Goal: Information Seeking & Learning: Learn about a topic

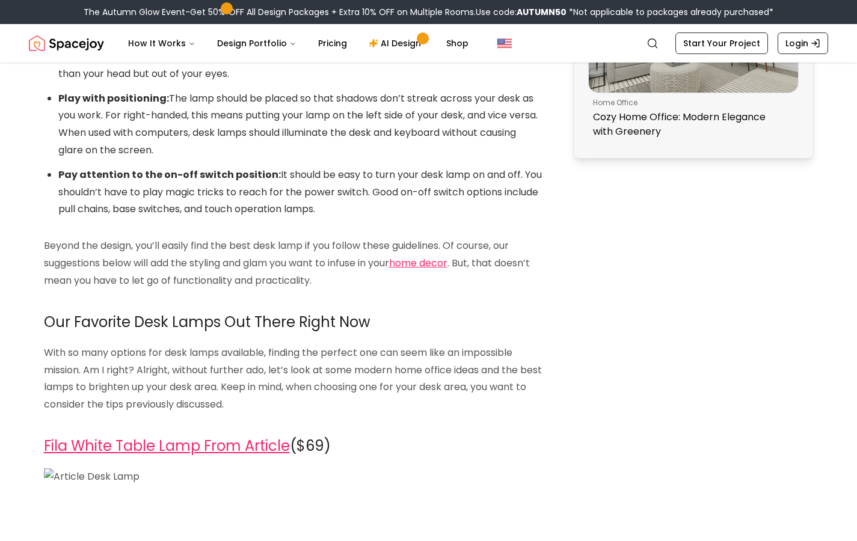
scroll to position [1513, 0]
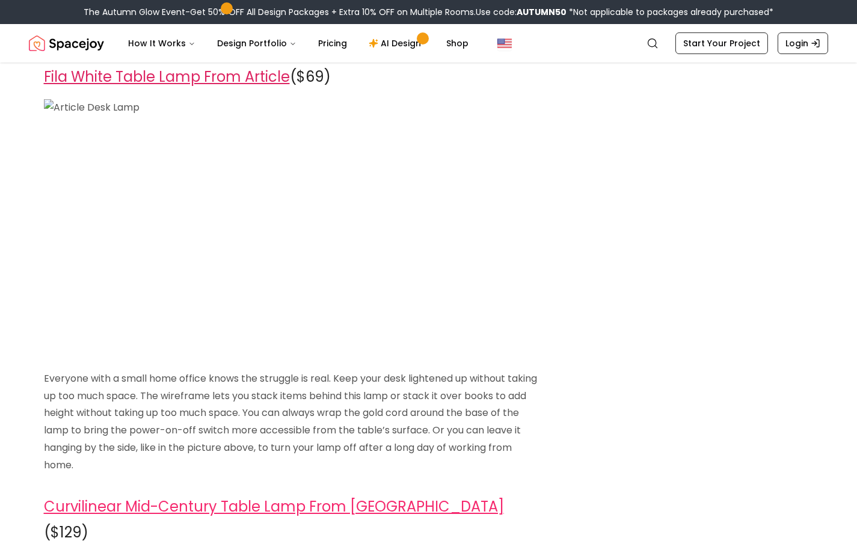
click at [227, 76] on link "Fila White Table Lamp From Article" at bounding box center [167, 77] width 246 height 20
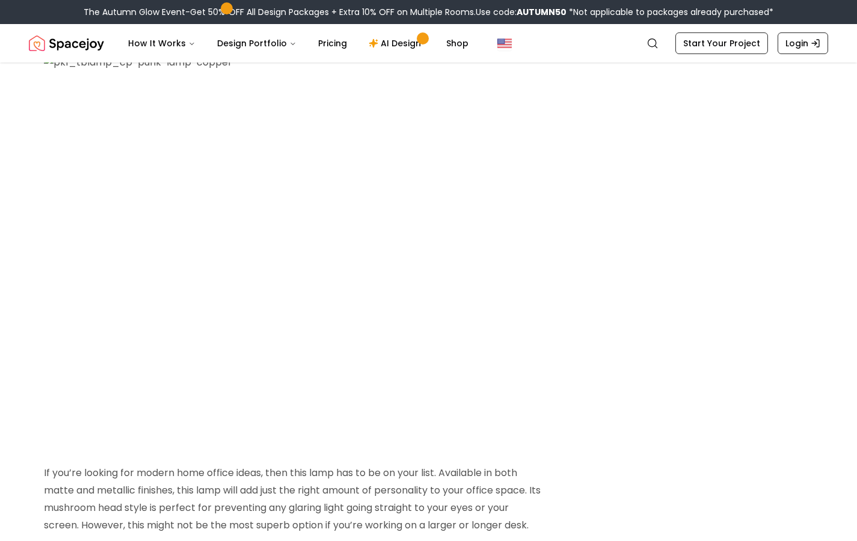
scroll to position [3549, 0]
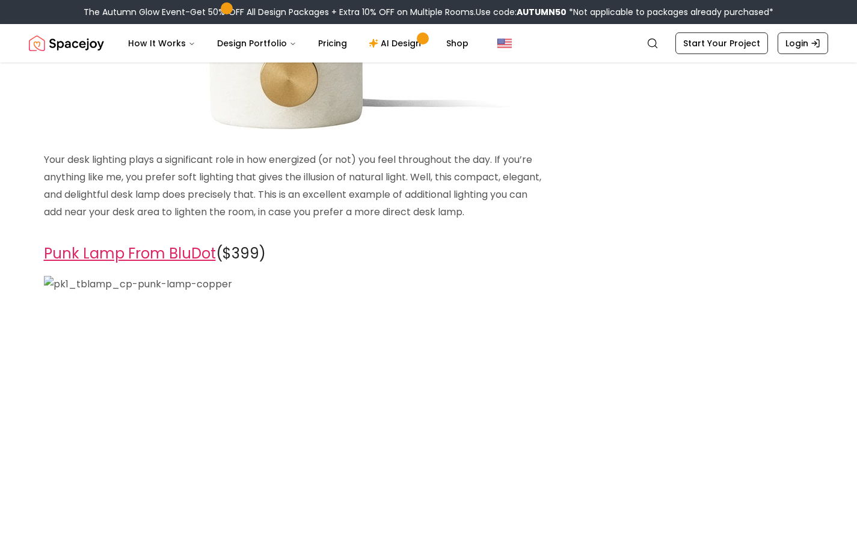
click at [129, 244] on link "Punk Lamp From BluDot" at bounding box center [130, 254] width 172 height 20
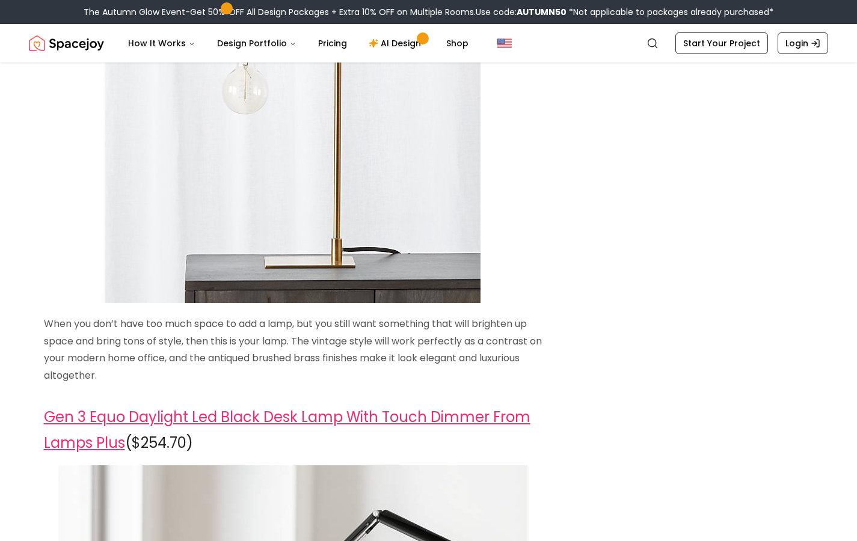
scroll to position [4660, 0]
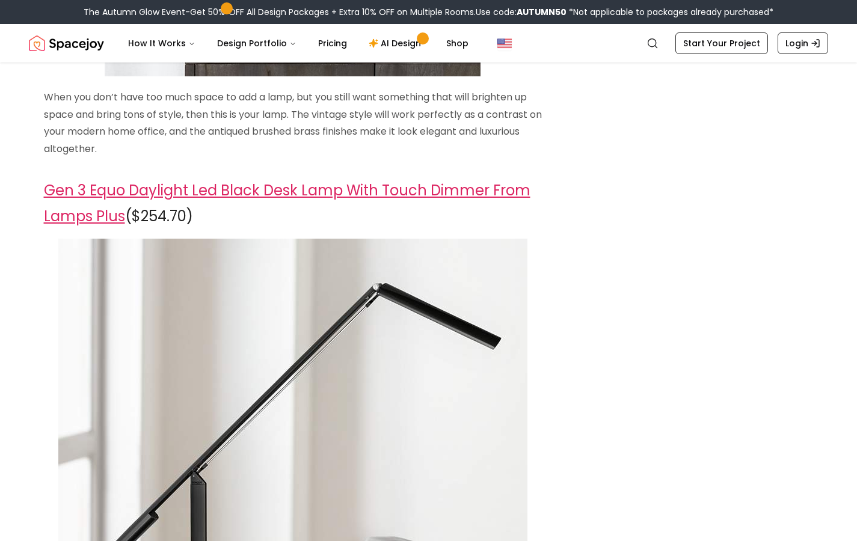
click at [425, 180] on link "Gen 3 Equo Daylight Led Black Desk Lamp With Touch Dimmer From Lamps Plus" at bounding box center [287, 203] width 487 height 46
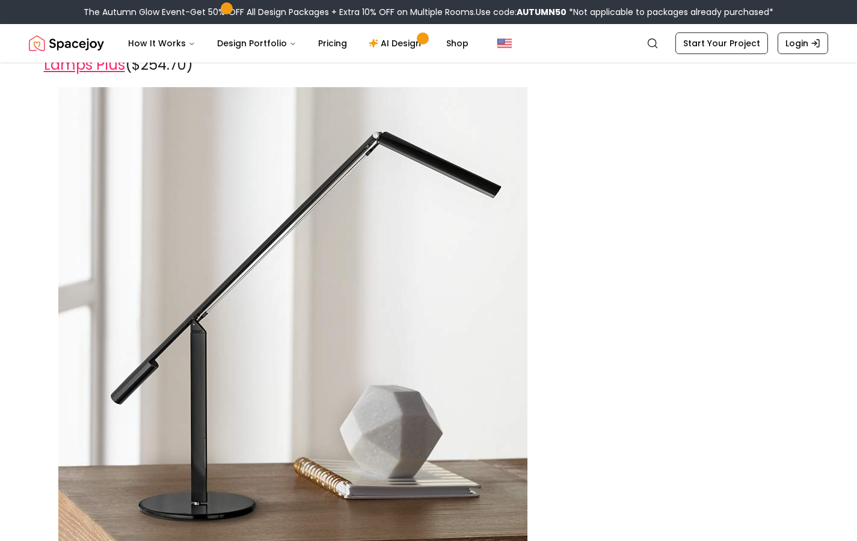
scroll to position [5218, 0]
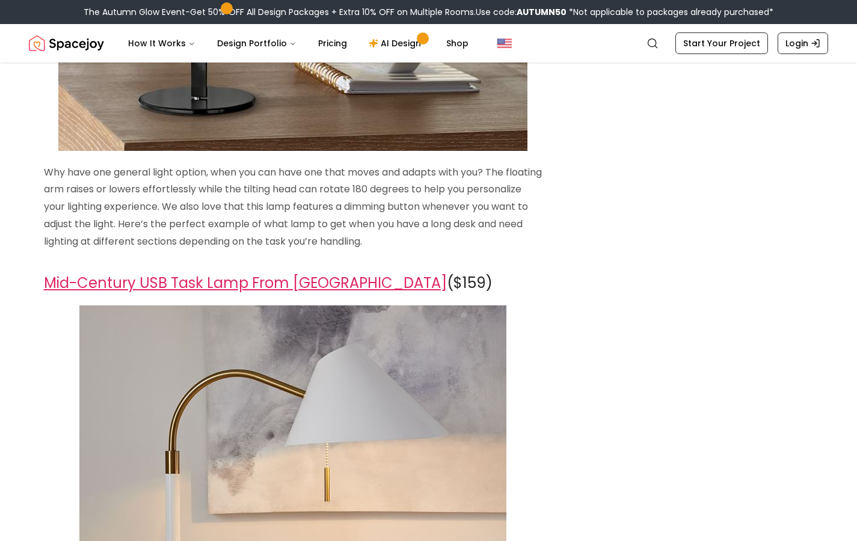
click at [310, 273] on link "Mid-Century USB Task Lamp From [GEOGRAPHIC_DATA]" at bounding box center [245, 283] width 403 height 20
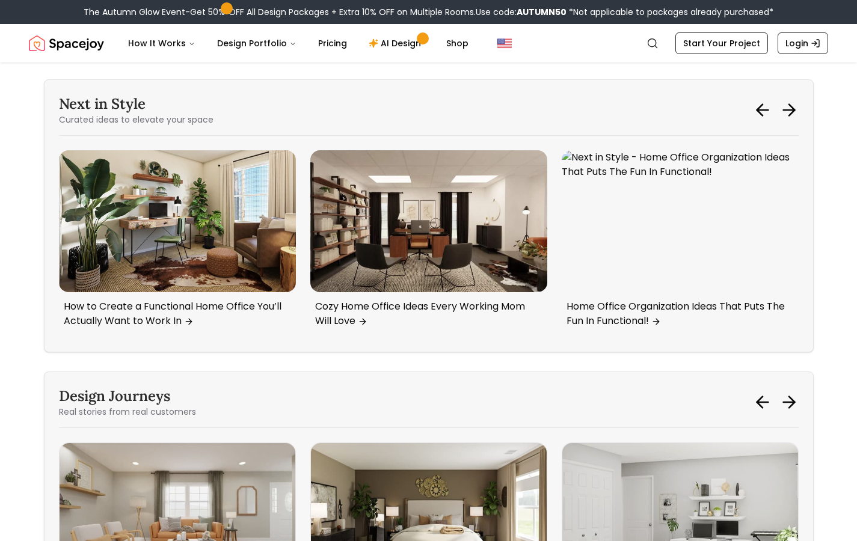
scroll to position [6381, 0]
